Goal: Task Accomplishment & Management: Manage account settings

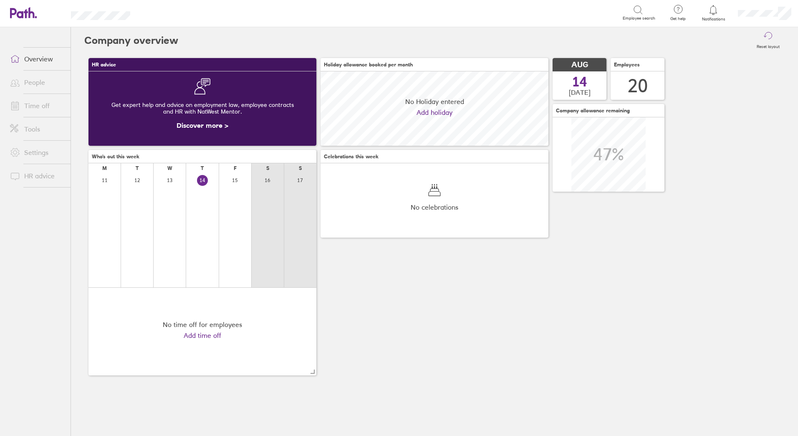
scroll to position [74, 228]
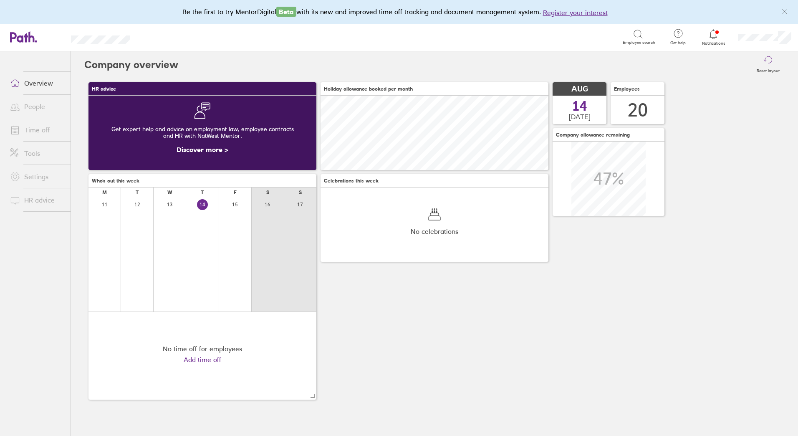
click at [40, 131] on link "Time off" at bounding box center [36, 129] width 67 height 17
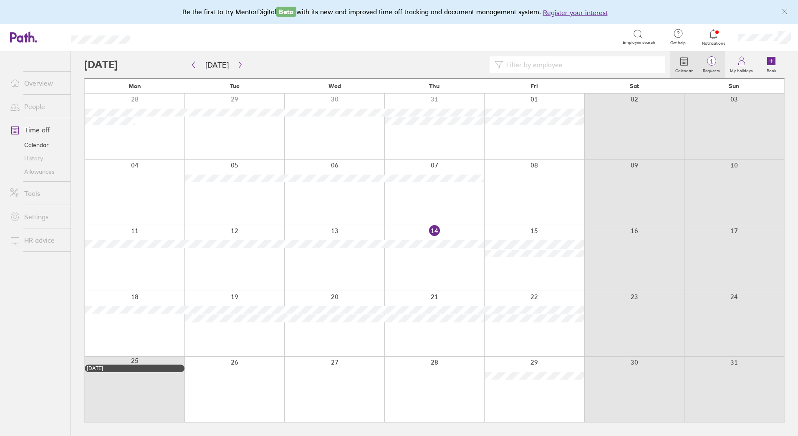
click at [714, 65] on circle at bounding box center [711, 61] width 9 height 9
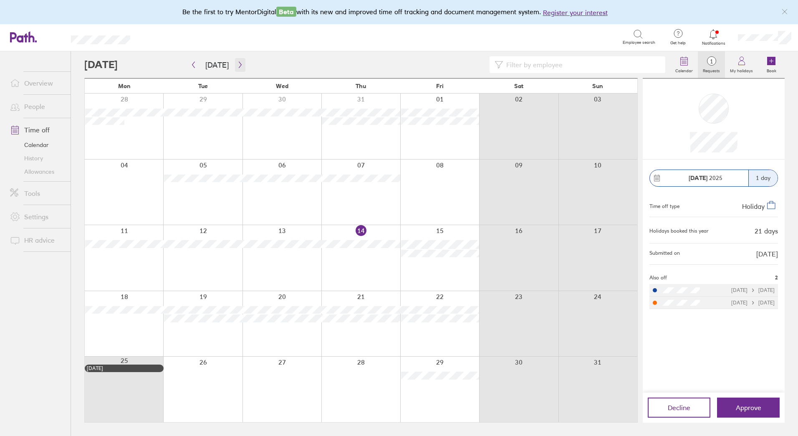
click at [238, 60] on button "button" at bounding box center [240, 65] width 10 height 14
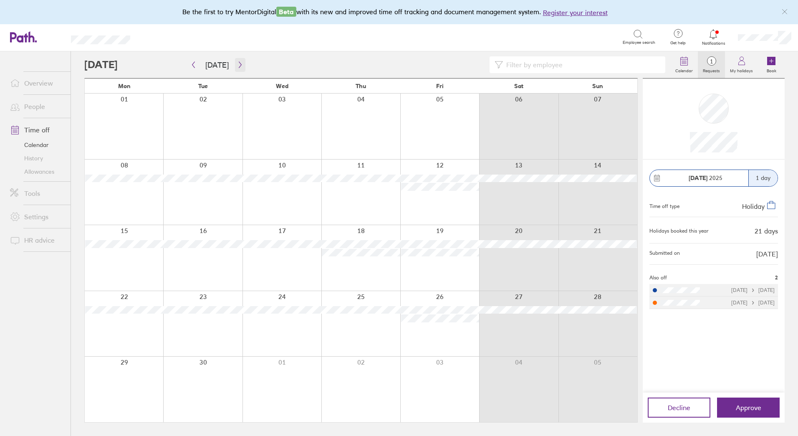
click at [237, 64] on icon "button" at bounding box center [240, 64] width 6 height 7
click at [239, 64] on icon "button" at bounding box center [240, 64] width 6 height 7
click at [237, 65] on icon "button" at bounding box center [240, 64] width 6 height 7
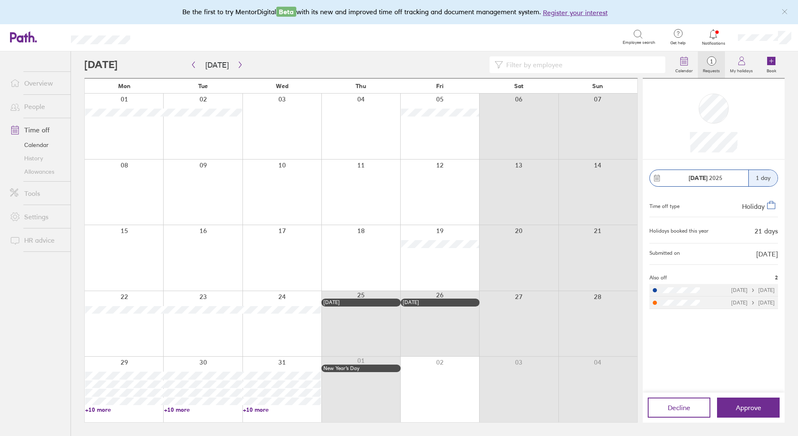
click at [30, 144] on link "Calendar" at bounding box center [36, 144] width 67 height 13
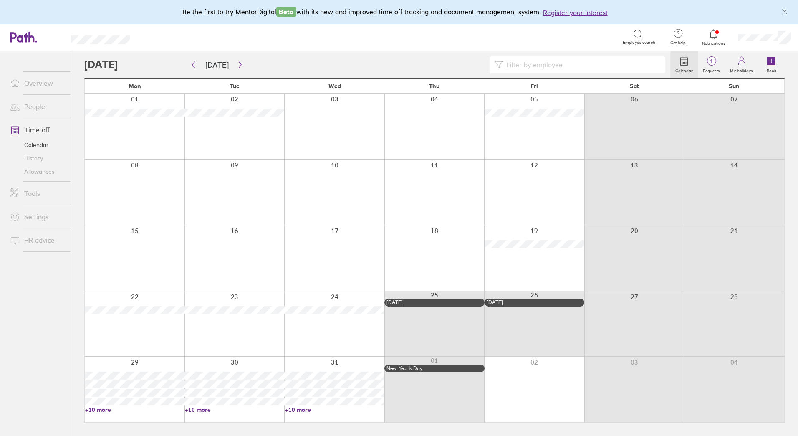
click at [36, 128] on link "Time off" at bounding box center [36, 129] width 67 height 17
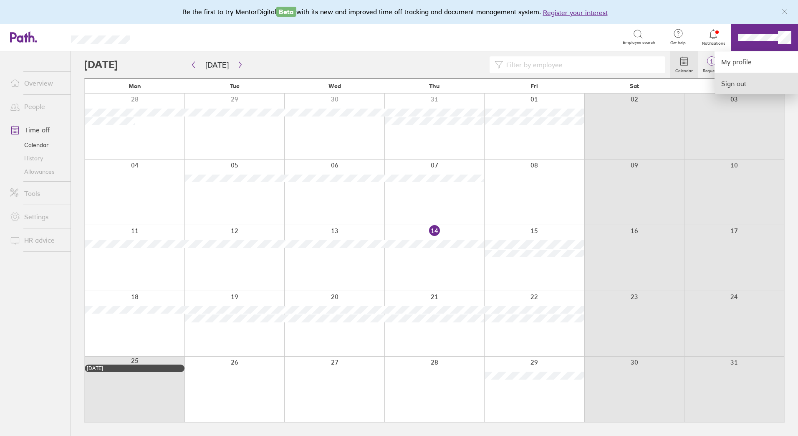
click at [746, 82] on link "Sign out" at bounding box center [755, 83] width 83 height 21
